Goal: Task Accomplishment & Management: Complete application form

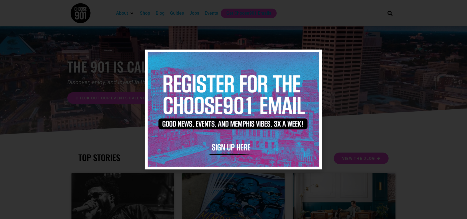
click at [314, 56] on icon "Close" at bounding box center [314, 57] width 4 height 4
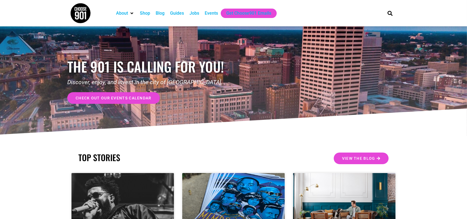
click at [194, 16] on div "Jobs" at bounding box center [194, 13] width 10 height 7
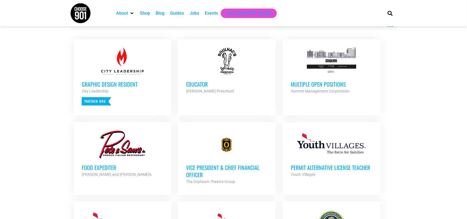
scroll to position [209, 0]
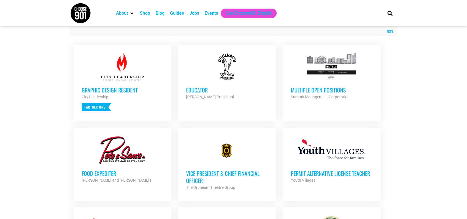
click at [323, 56] on div at bounding box center [331, 67] width 81 height 28
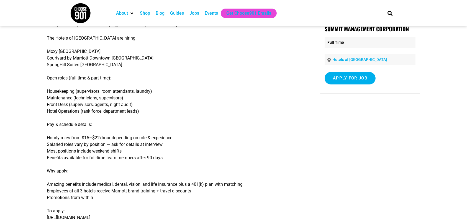
scroll to position [43, 0]
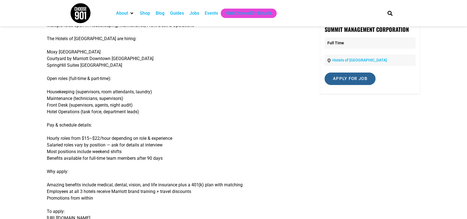
click at [344, 73] on input "Apply for job" at bounding box center [349, 79] width 51 height 12
click at [345, 76] on input "Apply for job" at bounding box center [349, 79] width 51 height 12
click at [345, 80] on input "Apply for job" at bounding box center [349, 79] width 51 height 12
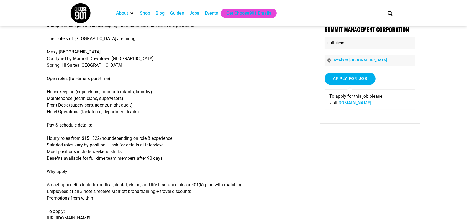
click at [351, 102] on link "www.summitmgmtcorp.com" at bounding box center [354, 102] width 34 height 5
